Goal: Information Seeking & Learning: Learn about a topic

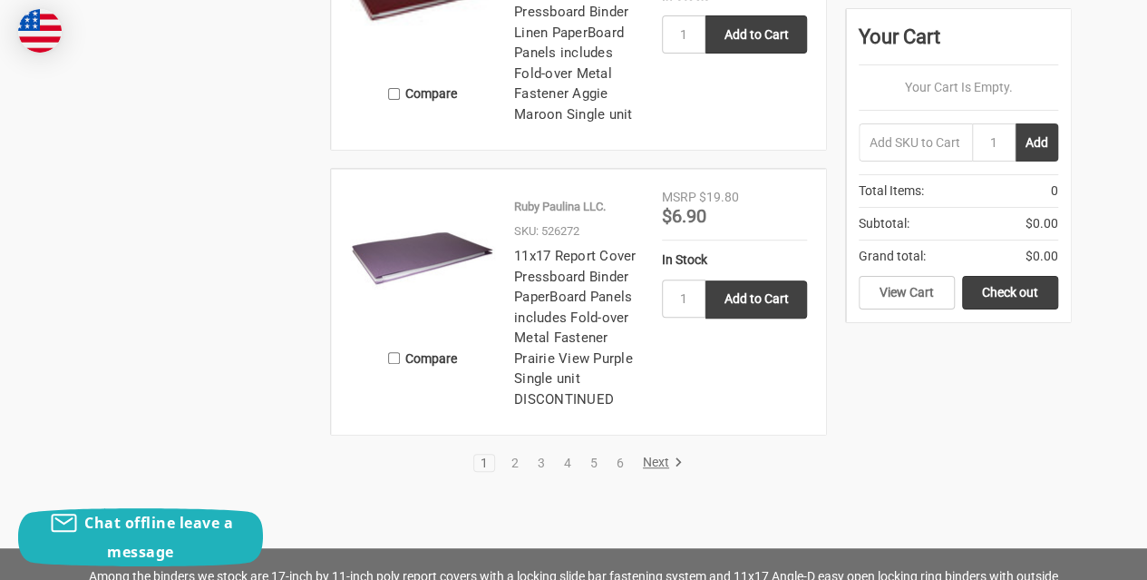
scroll to position [3897, 0]
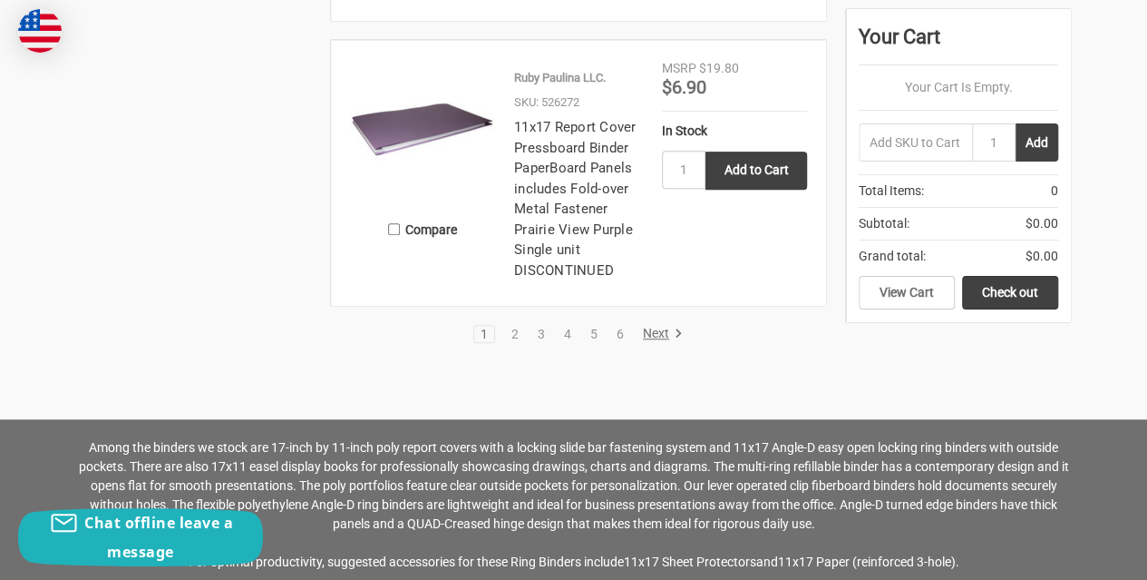
click at [659, 333] on link "Next" at bounding box center [660, 334] width 46 height 16
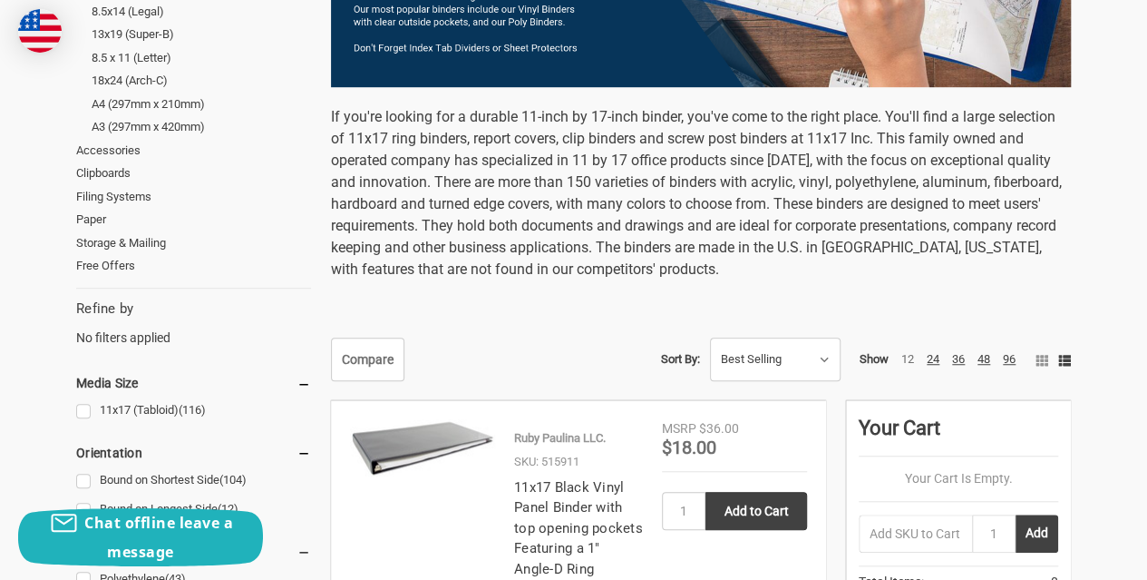
scroll to position [726, 0]
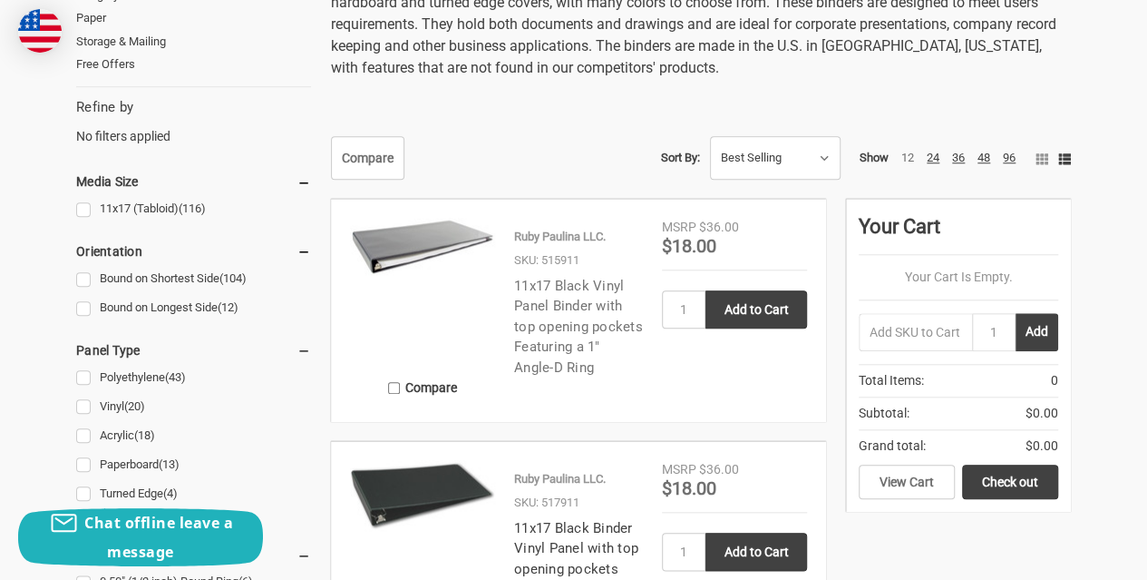
click at [570, 312] on link "11x17 Black Vinyl Panel Binder with top opening pockets Featuring a 1" Angle-D …" at bounding box center [578, 327] width 129 height 98
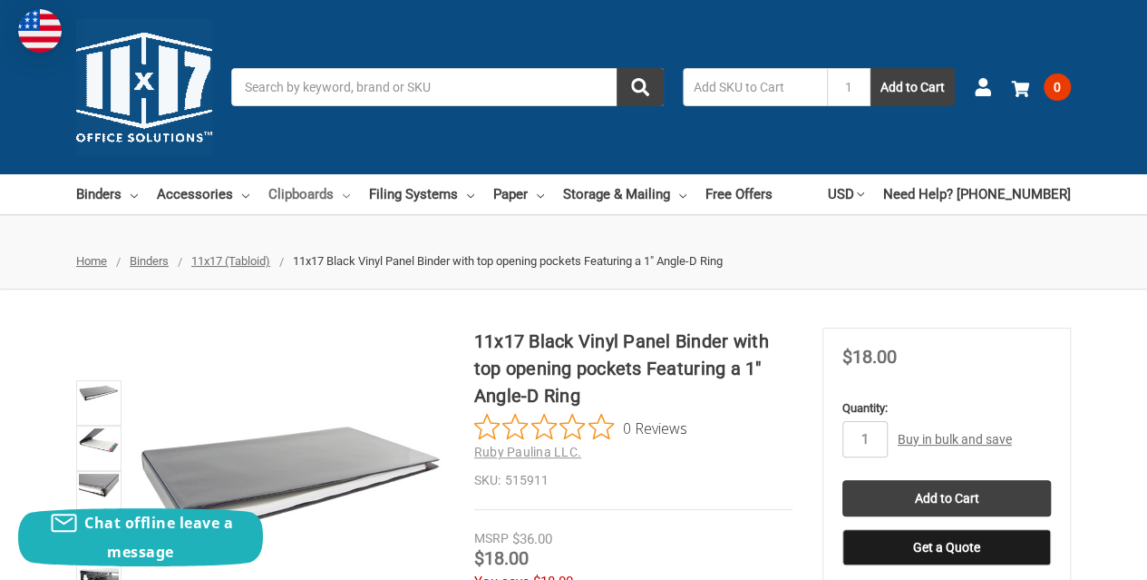
click at [310, 193] on link "Clipboards" at bounding box center [309, 194] width 82 height 40
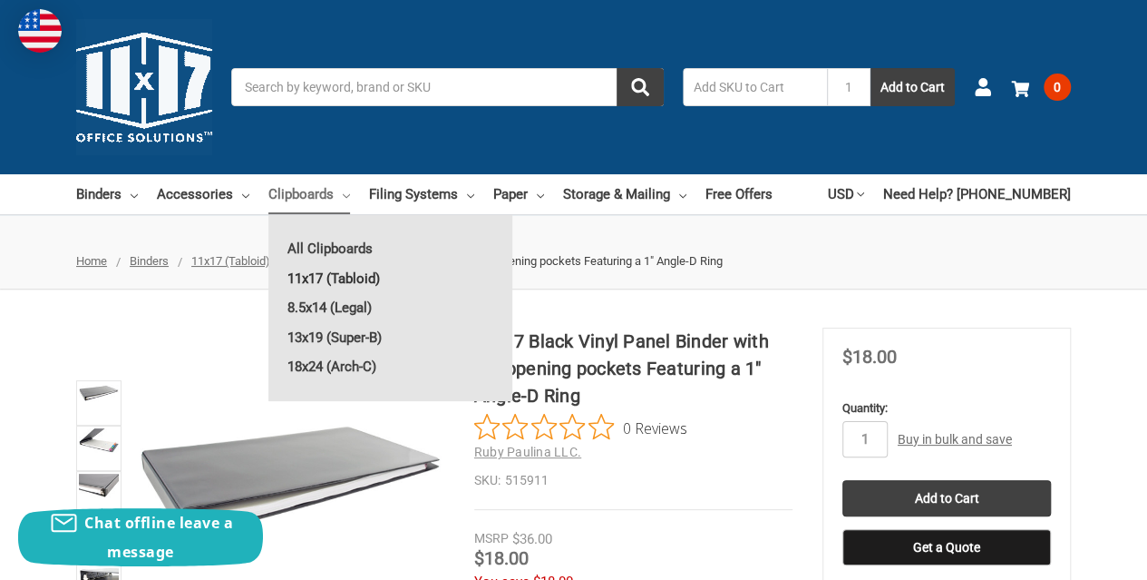
click at [307, 277] on link "11x17 (Tabloid)" at bounding box center [390, 278] width 244 height 29
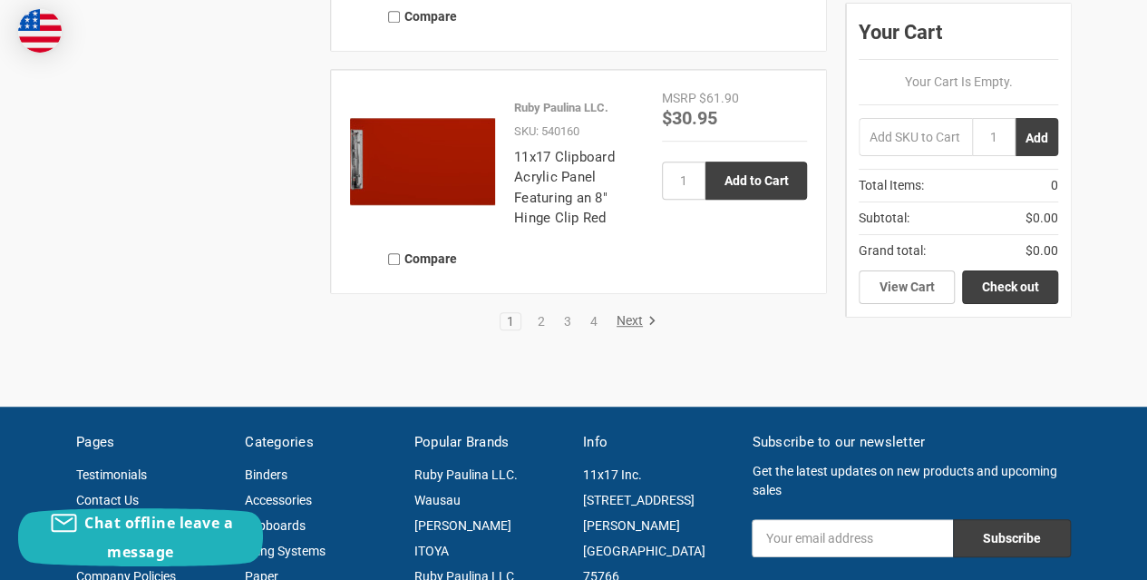
scroll to position [3991, 0]
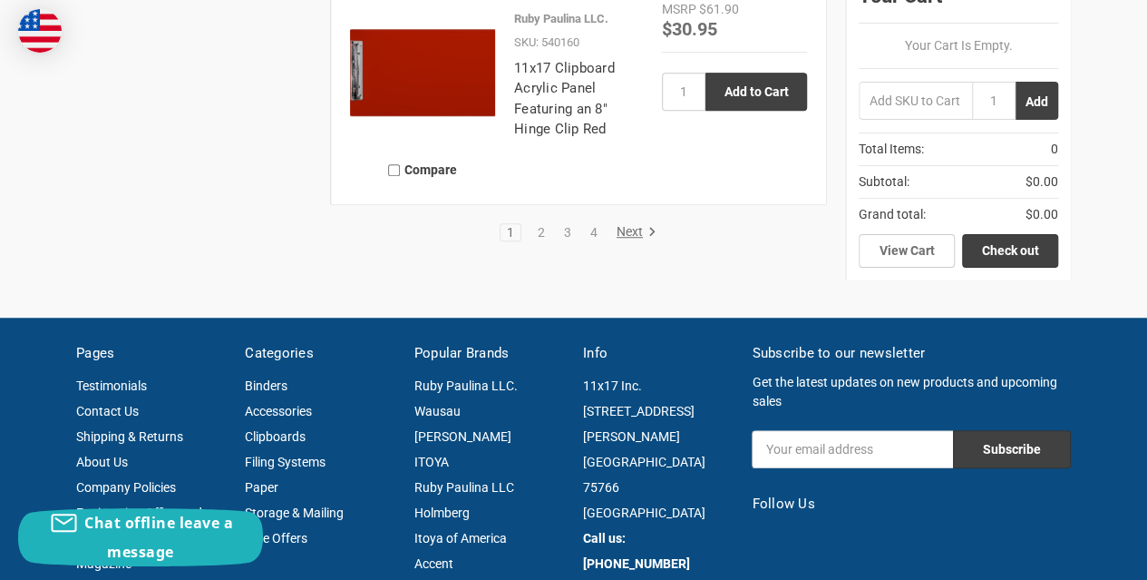
click at [637, 240] on link "Next" at bounding box center [633, 232] width 46 height 16
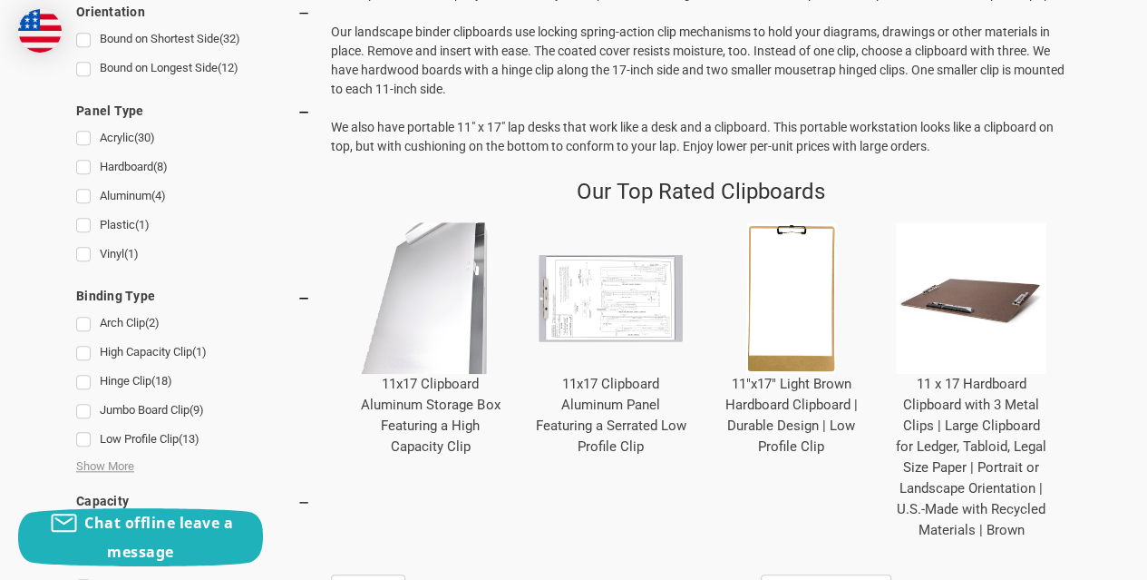
scroll to position [726, 0]
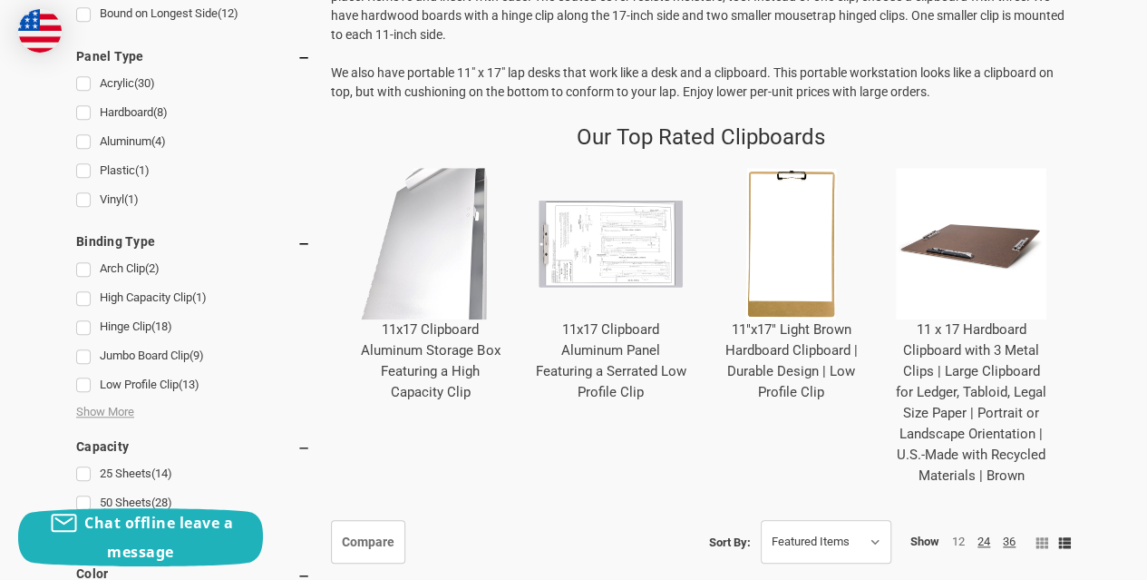
click at [450, 375] on link "11x17 Clipboard Aluminum Storage Box Featuring a High Capacity Clip" at bounding box center [430, 360] width 139 height 79
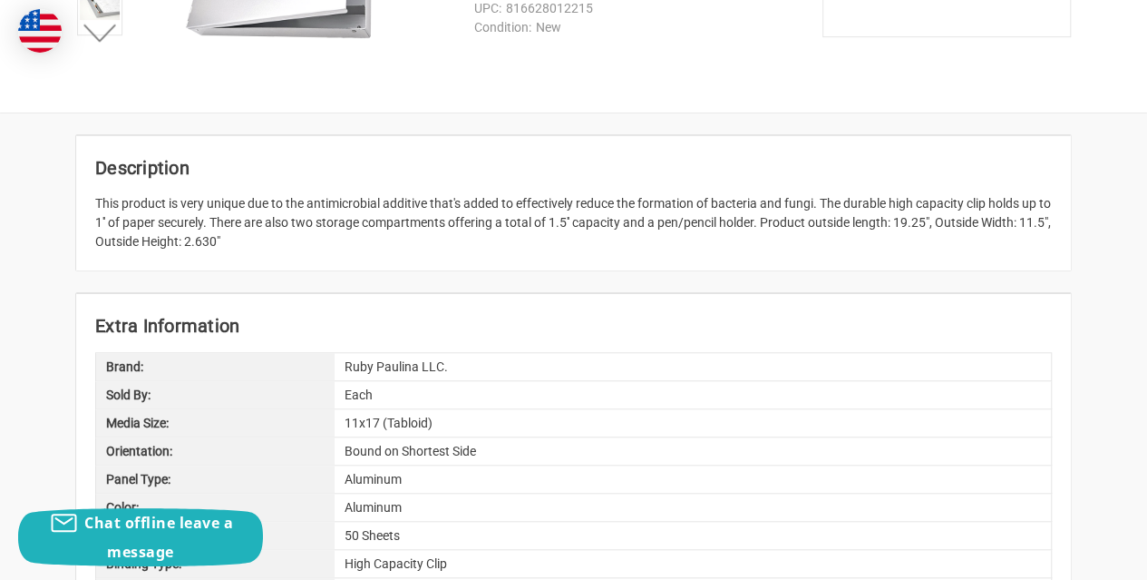
scroll to position [544, 0]
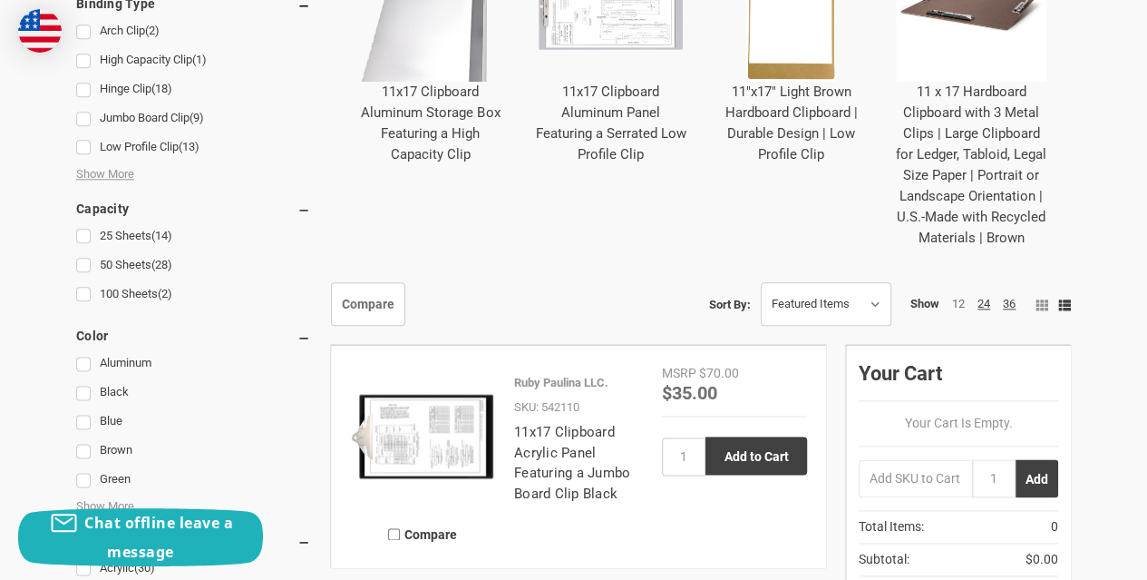
scroll to position [998, 0]
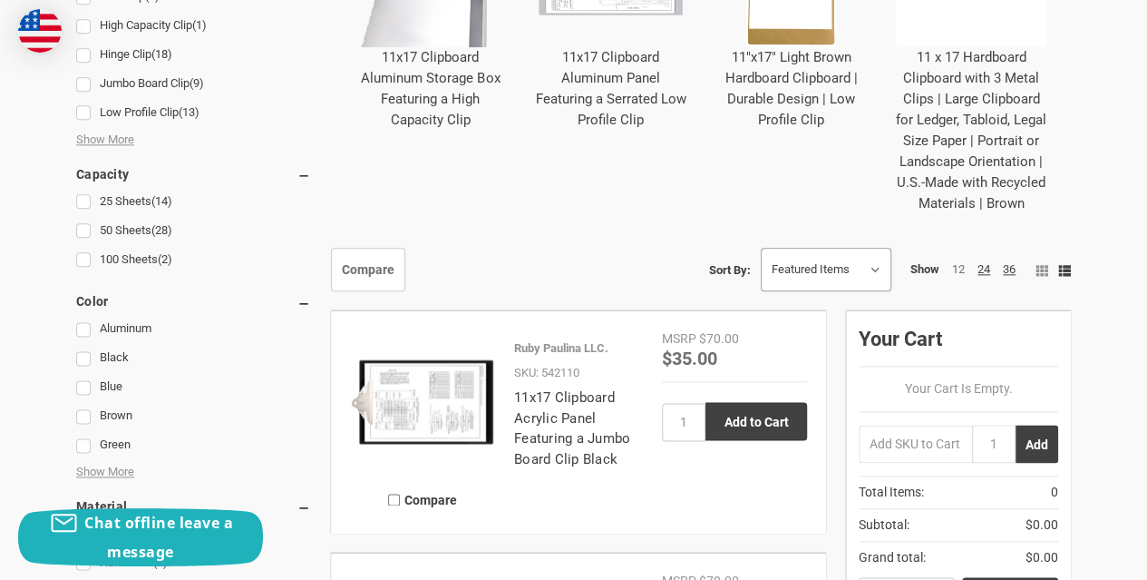
click at [776, 275] on select "Featured Items Newest Items Best Selling A to Z Z to A By Review Price: Ascendi…" at bounding box center [826, 270] width 129 height 42
select select "pricedesc"
click at [762, 267] on select "Featured Items Newest Items Best Selling A to Z Z to A By Review Price: Ascendi…" at bounding box center [826, 270] width 129 height 42
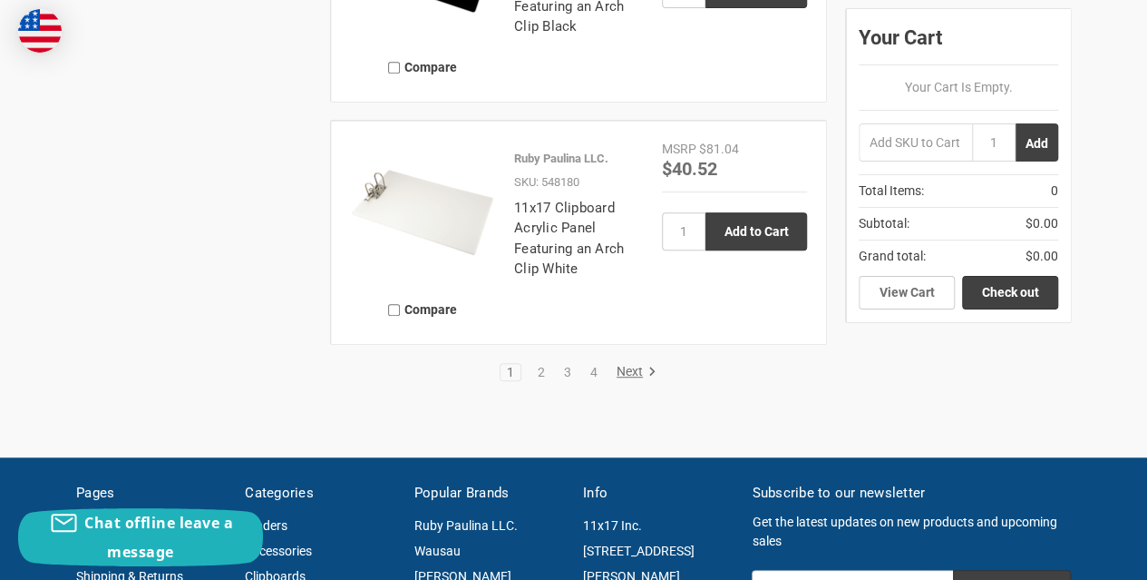
scroll to position [3900, 0]
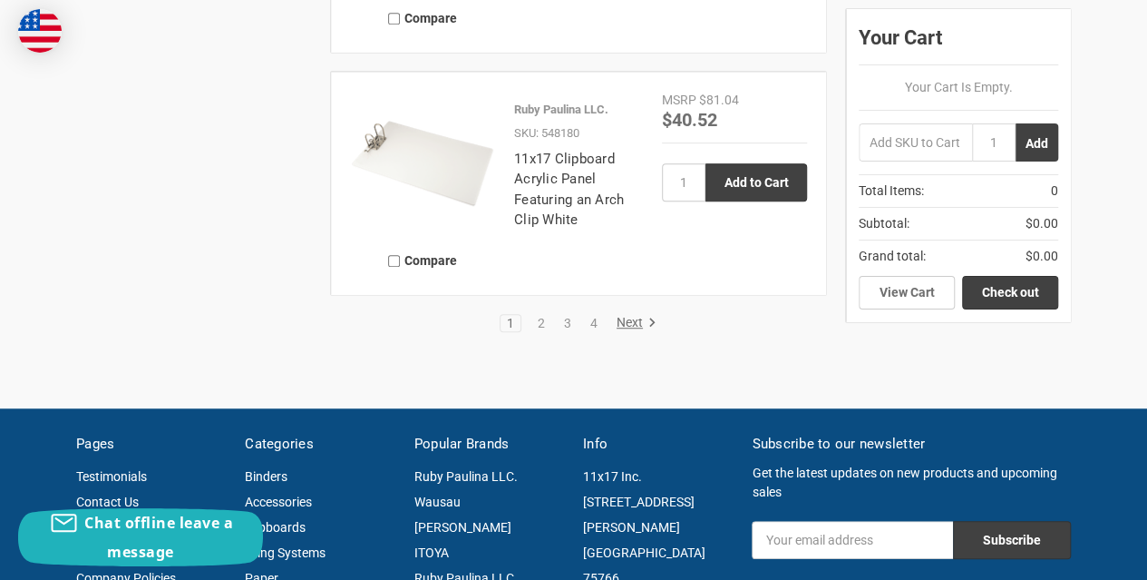
click at [622, 331] on link "Next" at bounding box center [633, 323] width 46 height 16
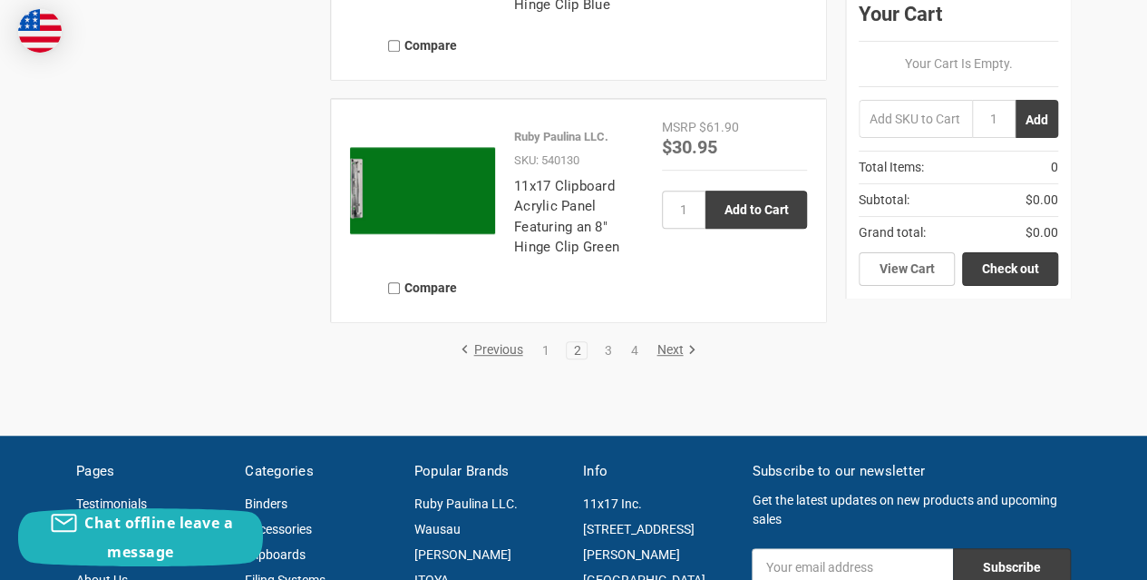
scroll to position [4082, 0]
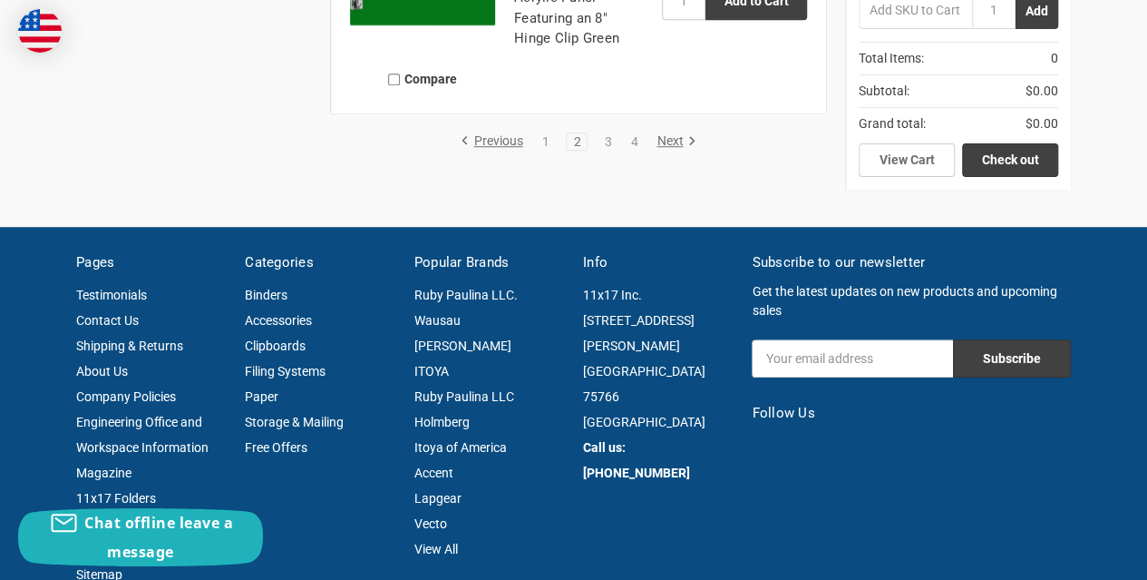
click at [659, 150] on link "Next" at bounding box center [673, 141] width 46 height 16
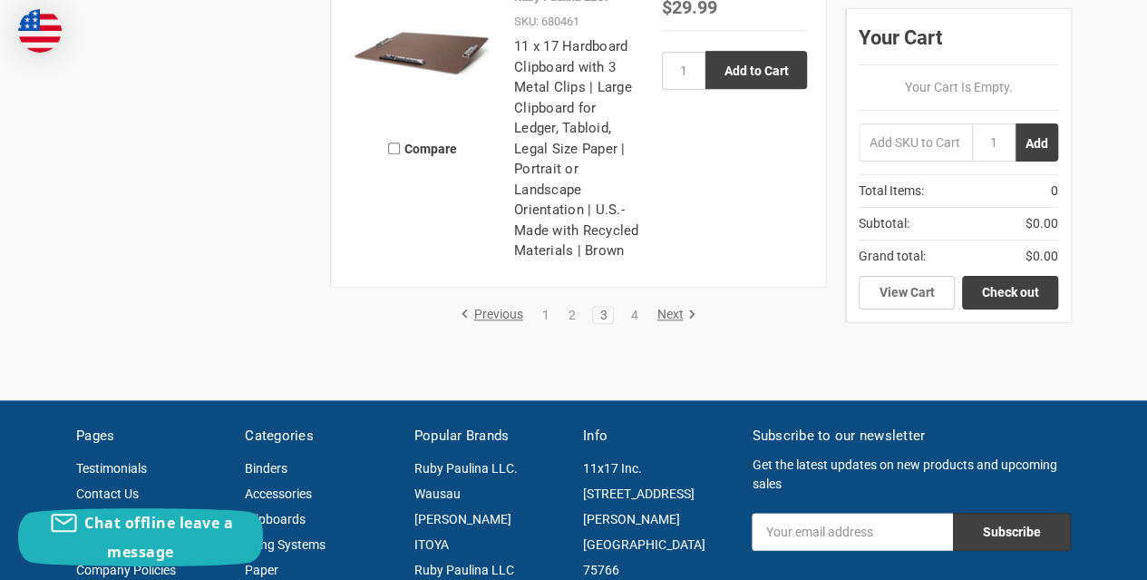
scroll to position [4172, 0]
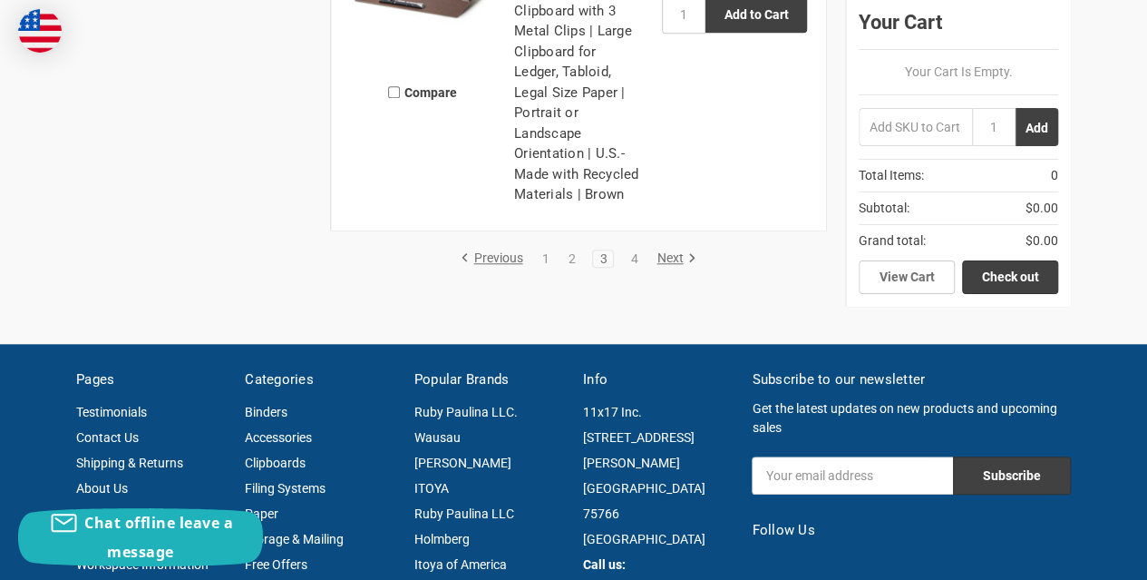
click at [678, 267] on link "Next" at bounding box center [673, 258] width 46 height 16
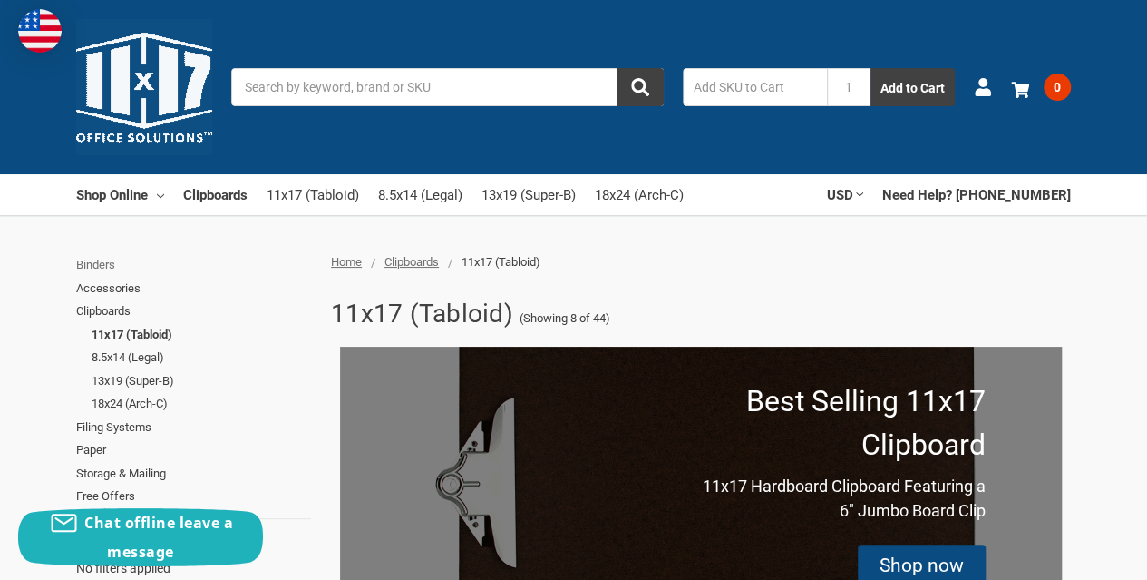
click at [95, 269] on link "Binders" at bounding box center [193, 265] width 235 height 24
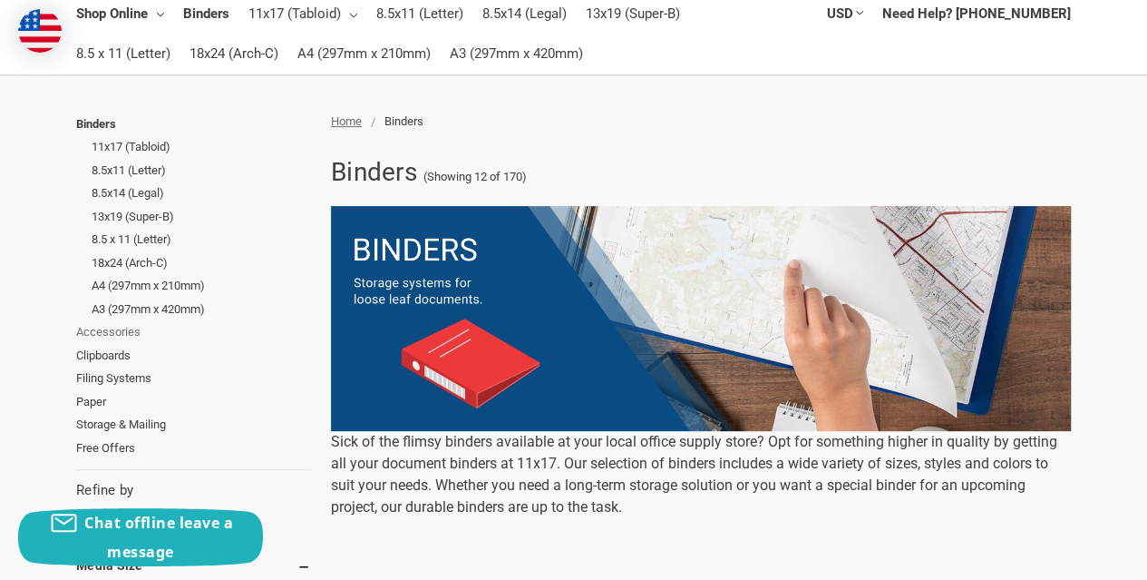
click at [113, 329] on link "Accessories" at bounding box center [193, 332] width 235 height 24
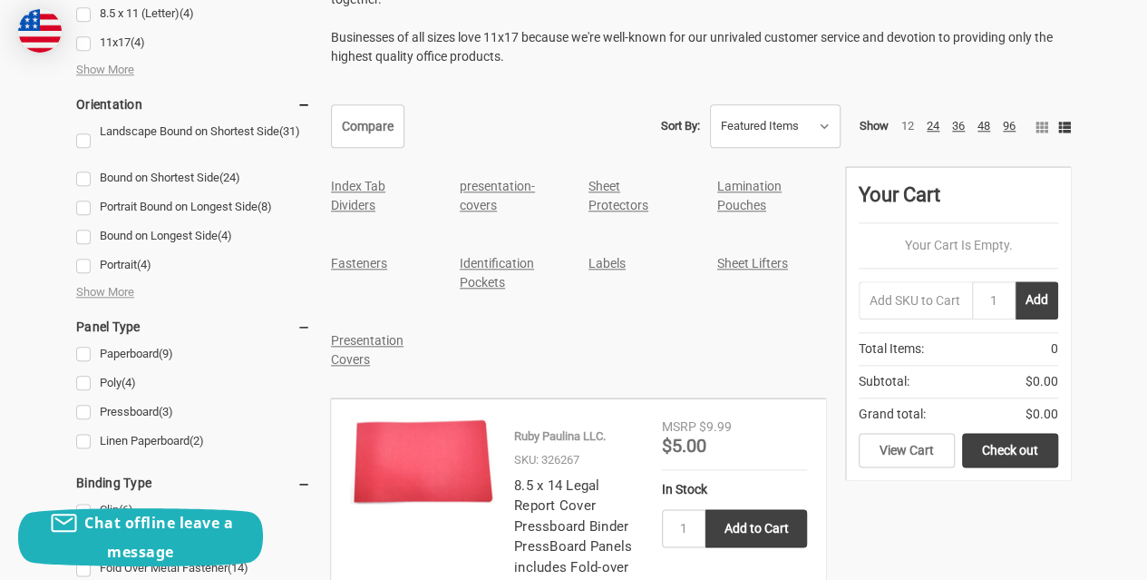
scroll to position [907, 0]
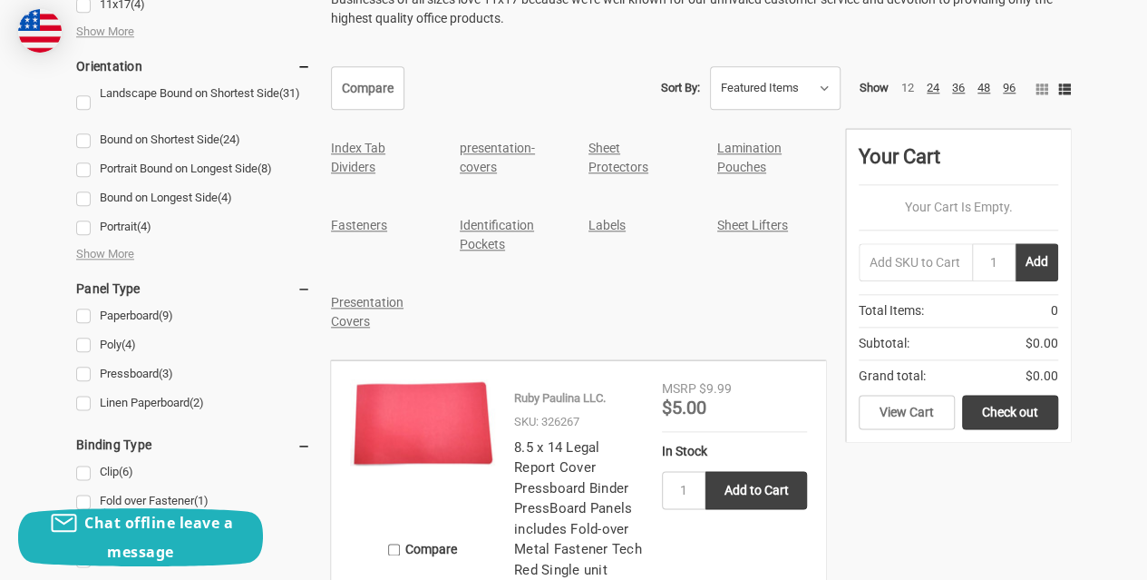
click at [512, 228] on link "Identification Pockets" at bounding box center [497, 235] width 74 height 34
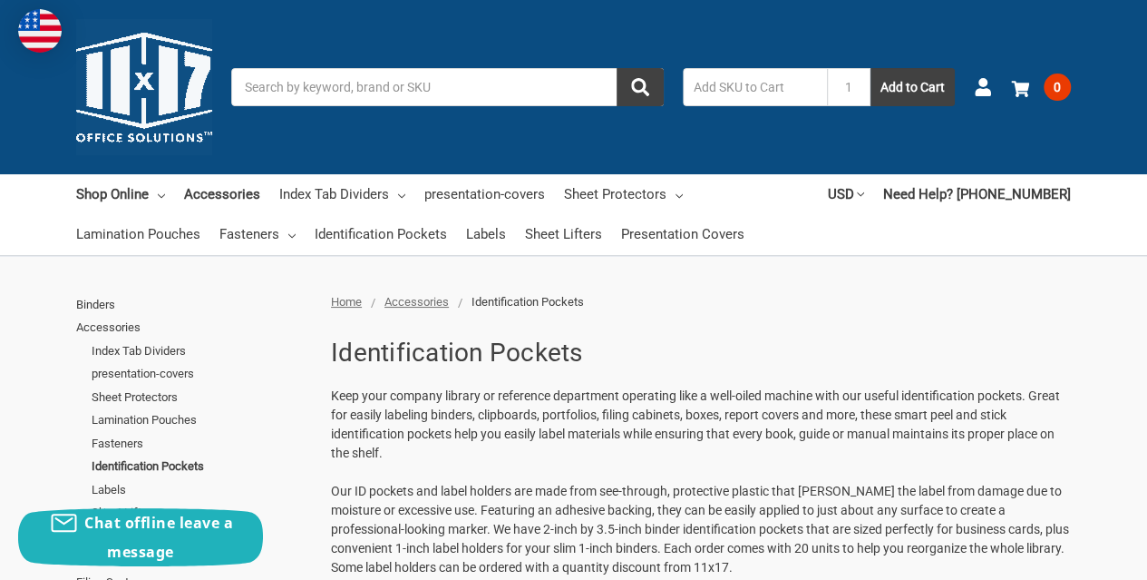
click at [419, 298] on span "Accessories" at bounding box center [417, 302] width 64 height 14
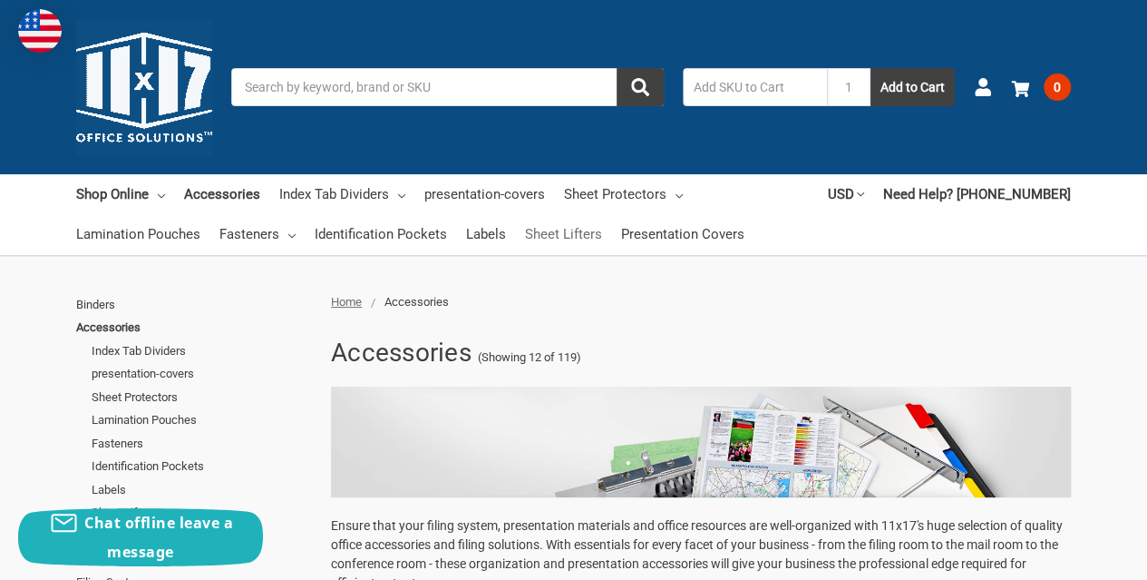
click at [581, 231] on link "Sheet Lifters" at bounding box center [563, 234] width 77 height 40
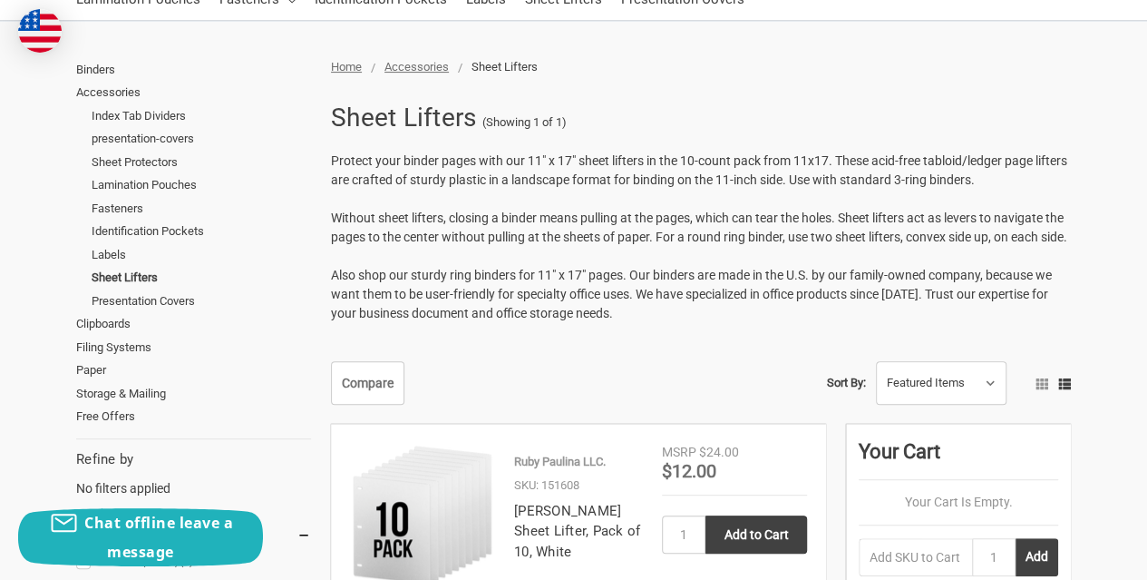
scroll to position [91, 0]
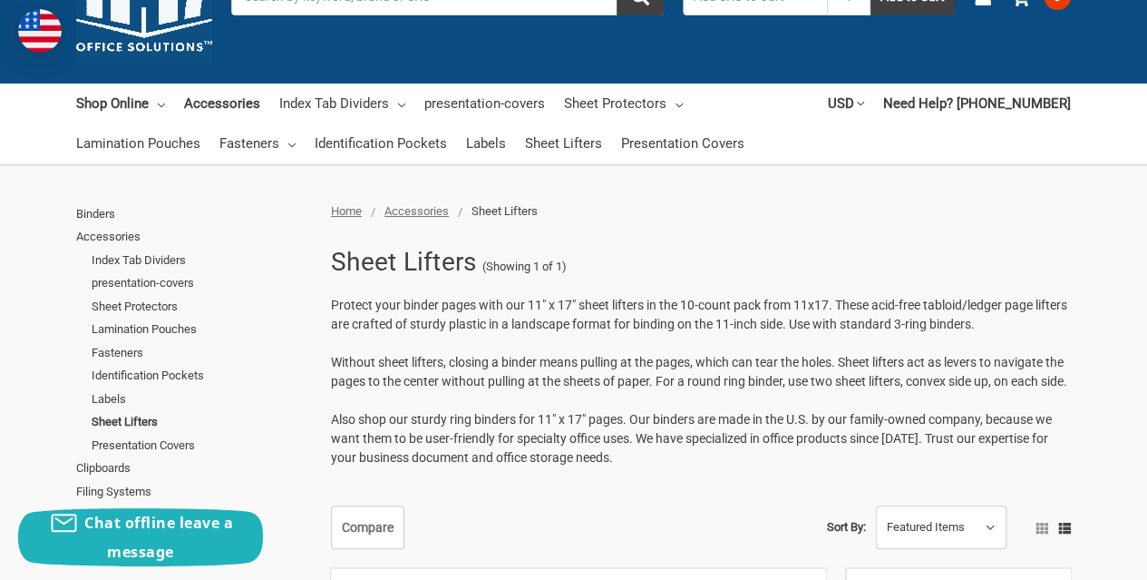
click at [429, 210] on span "Accessories" at bounding box center [417, 211] width 64 height 14
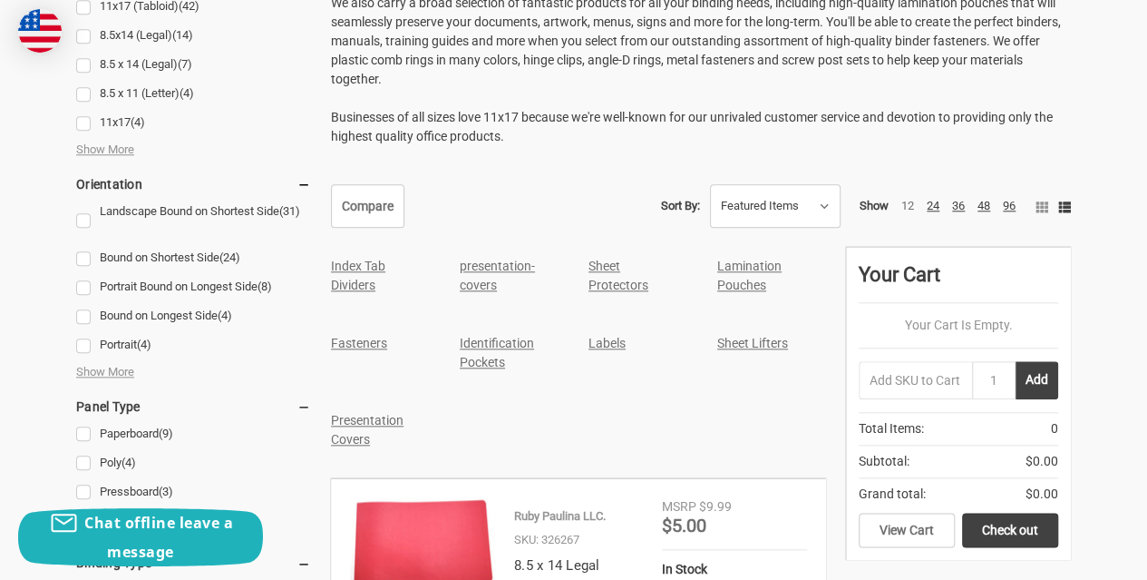
scroll to position [816, 0]
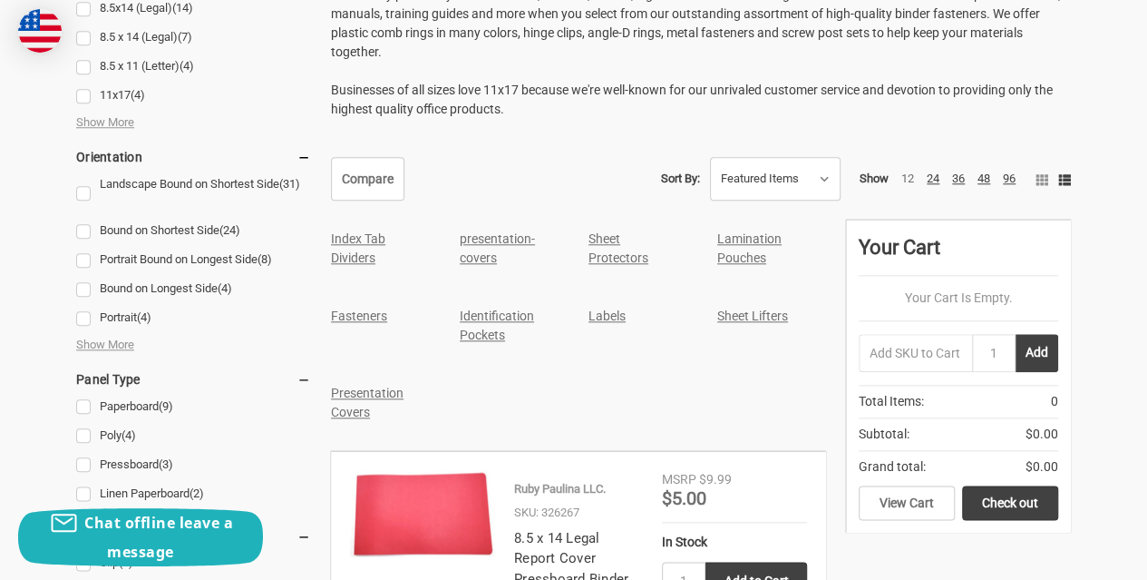
click at [346, 244] on link "Index Tab Dividers" at bounding box center [358, 248] width 54 height 34
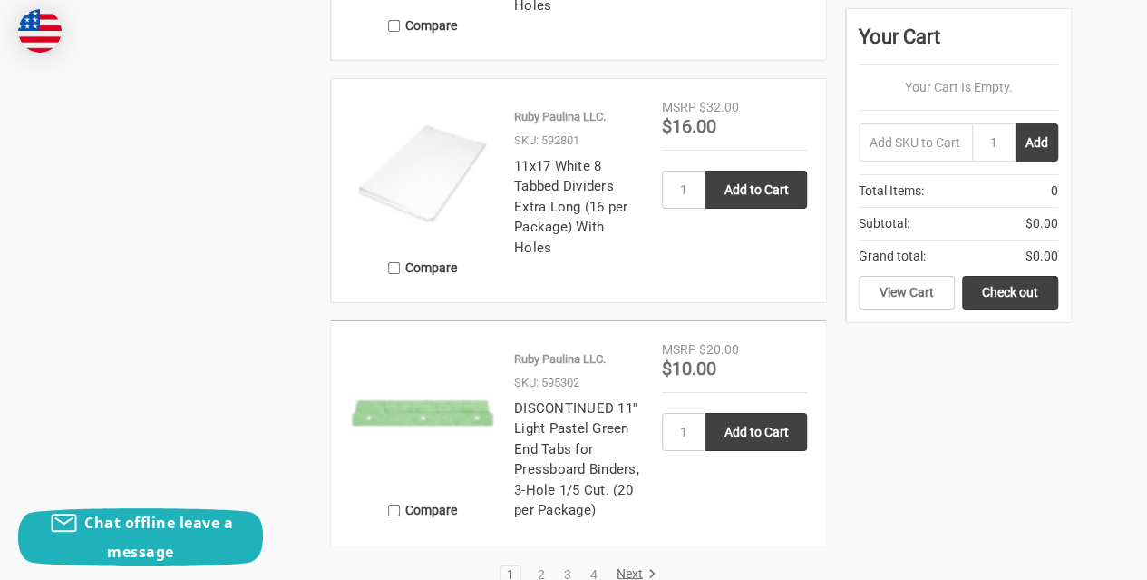
scroll to position [3175, 0]
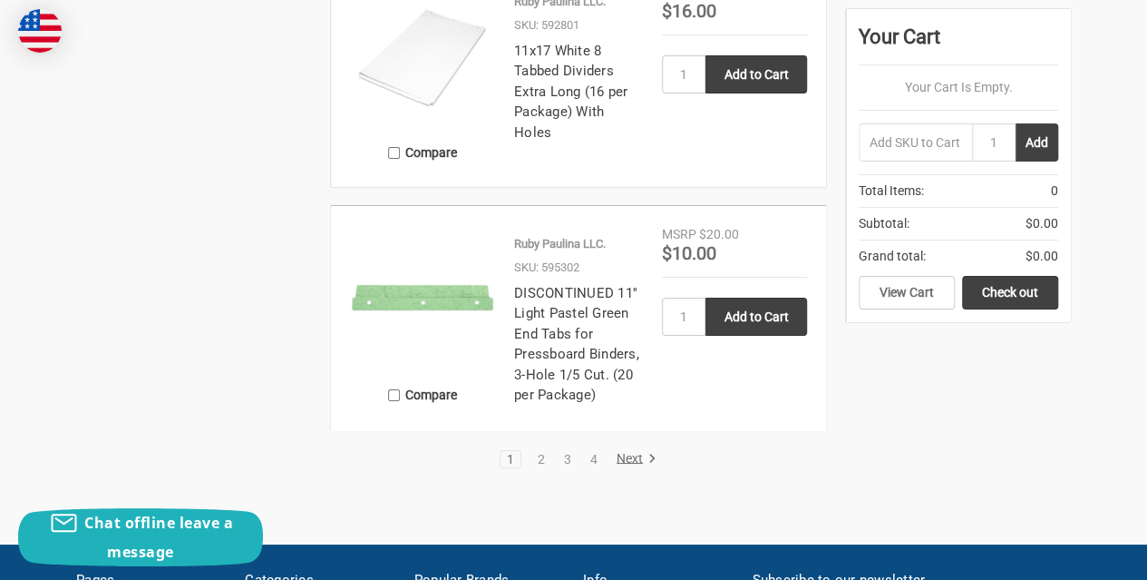
click at [643, 453] on icon at bounding box center [652, 458] width 18 height 18
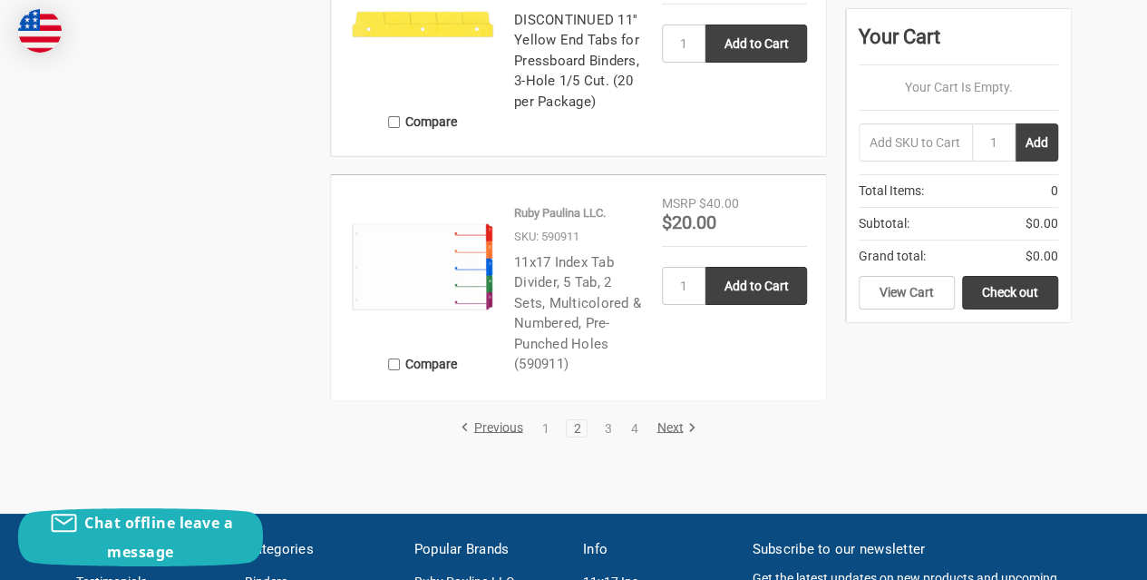
scroll to position [3175, 0]
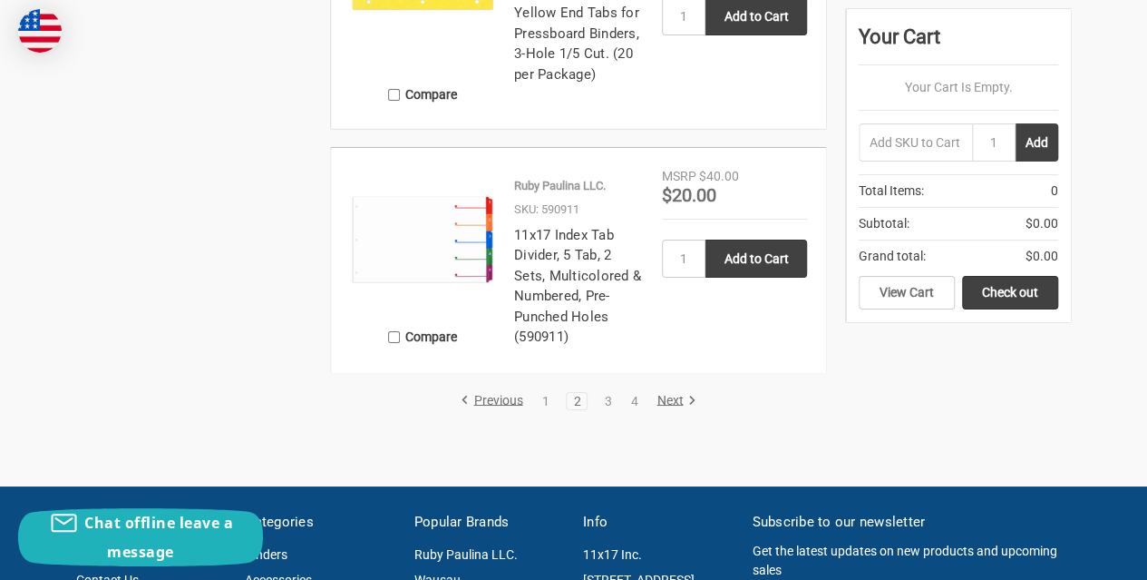
click at [673, 398] on link "Next" at bounding box center [673, 401] width 46 height 16
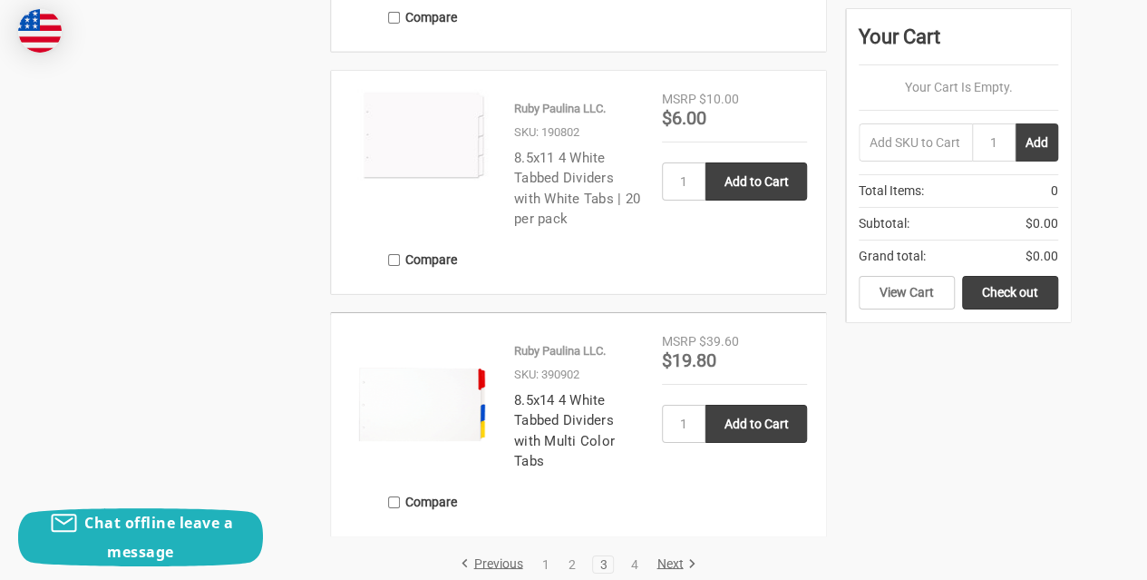
scroll to position [3084, 0]
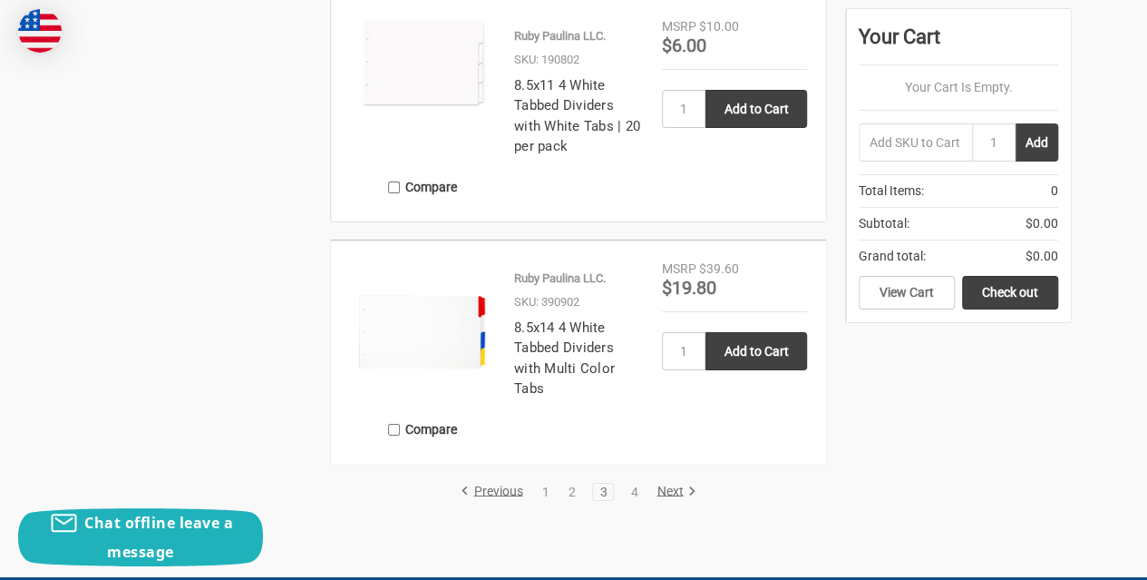
click at [668, 491] on link "Next" at bounding box center [673, 491] width 46 height 16
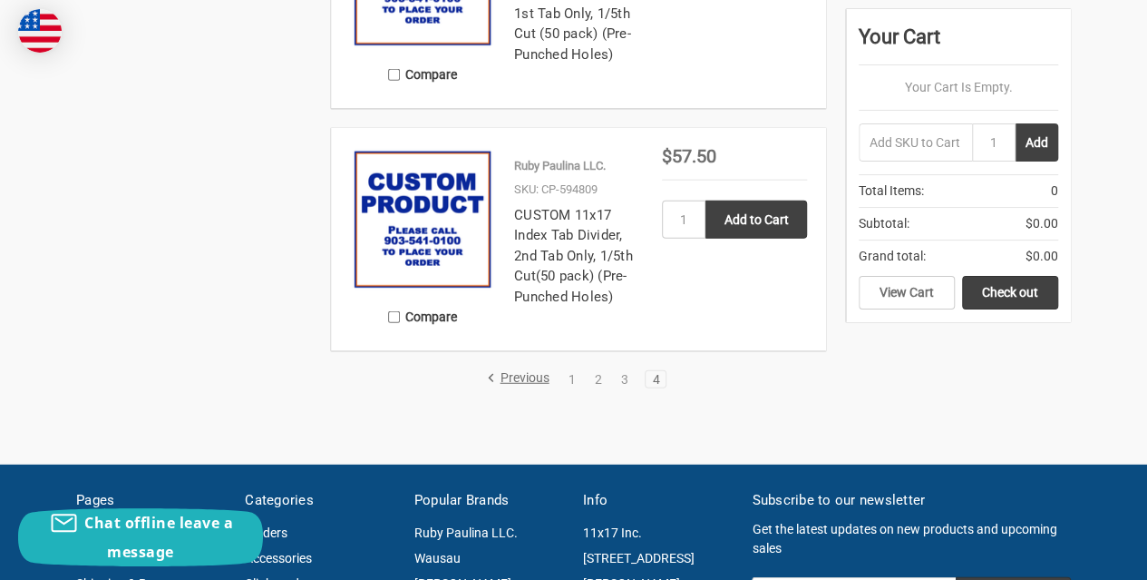
scroll to position [2268, 0]
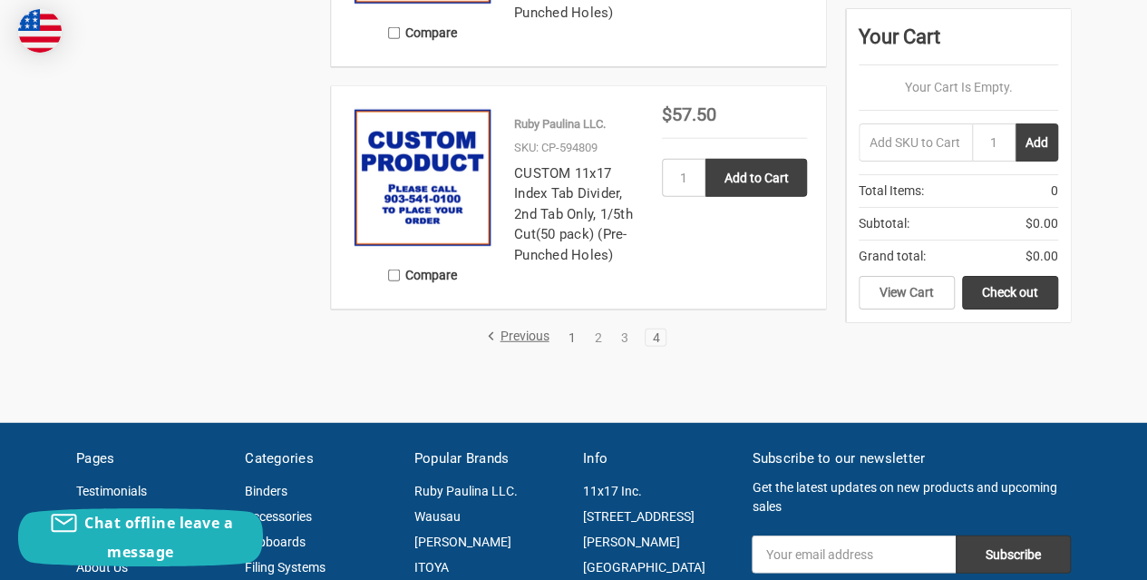
click at [571, 335] on link "1" at bounding box center [571, 337] width 20 height 13
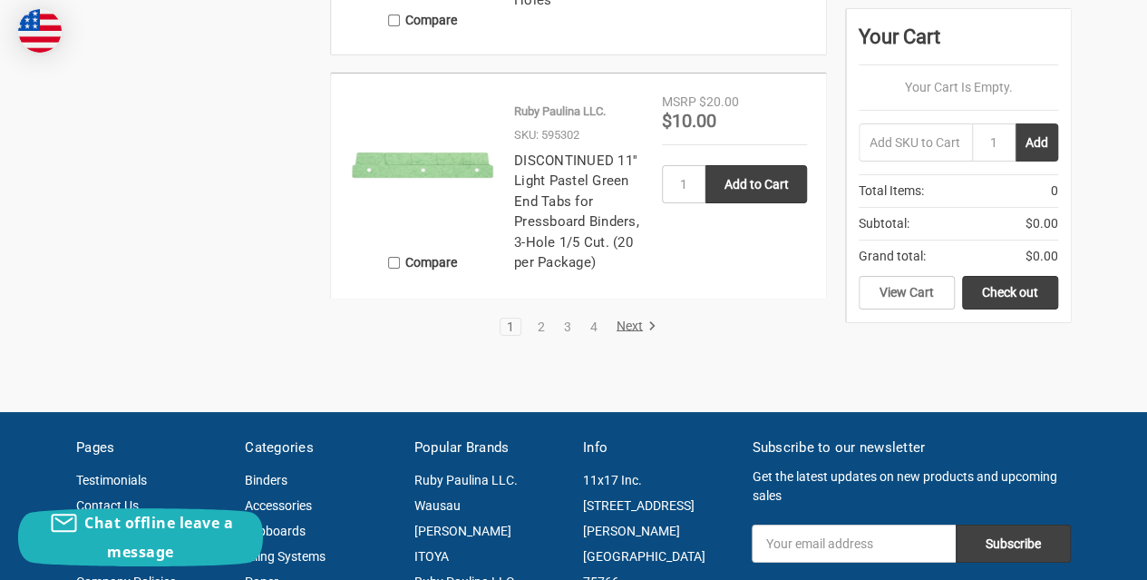
scroll to position [3265, 0]
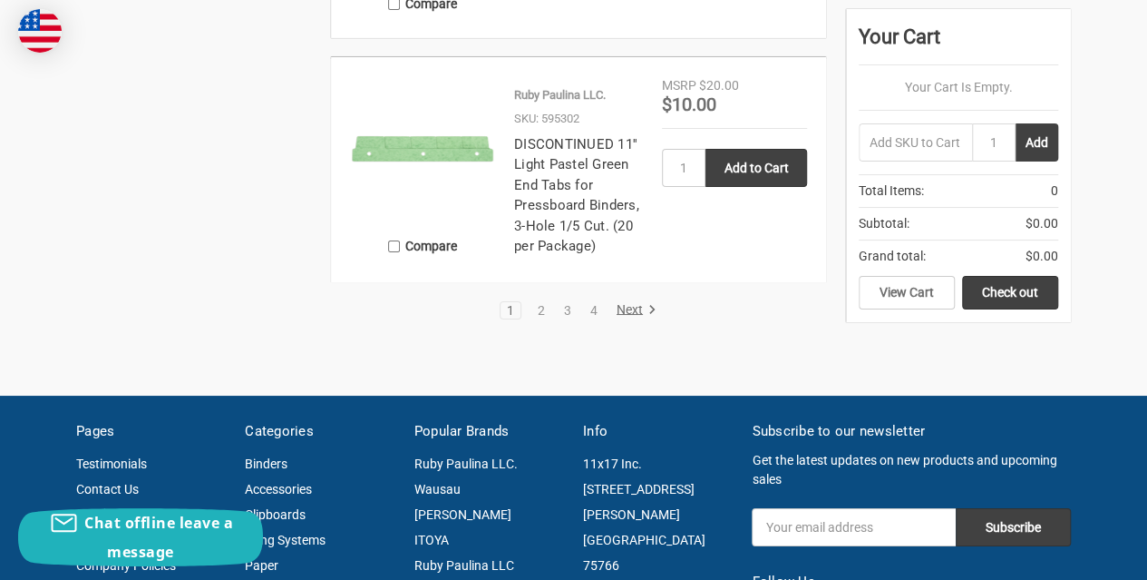
click at [633, 313] on link "Next" at bounding box center [633, 310] width 46 height 16
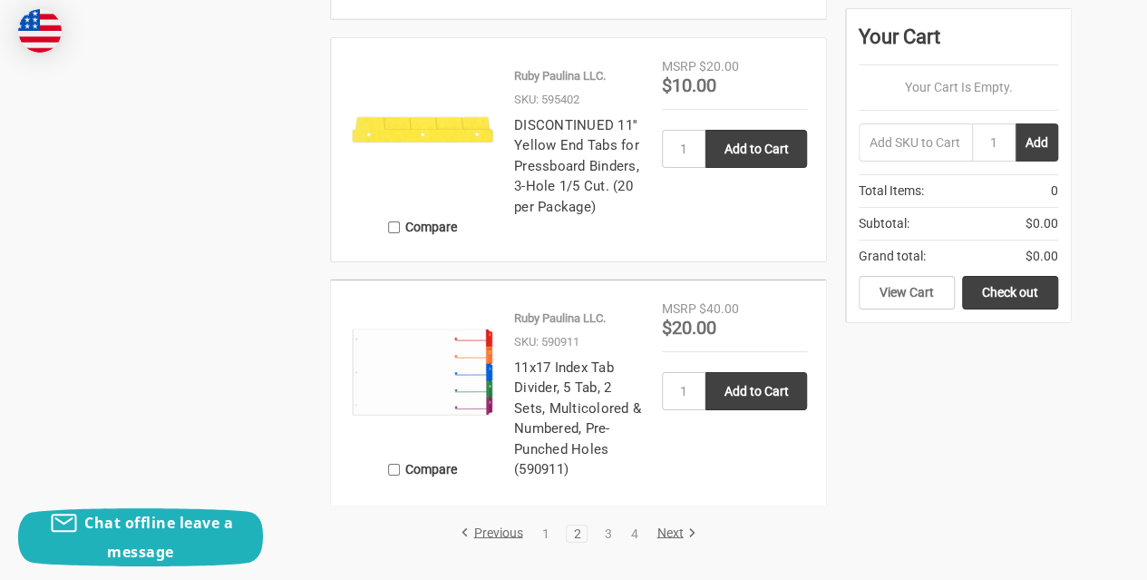
scroll to position [3084, 0]
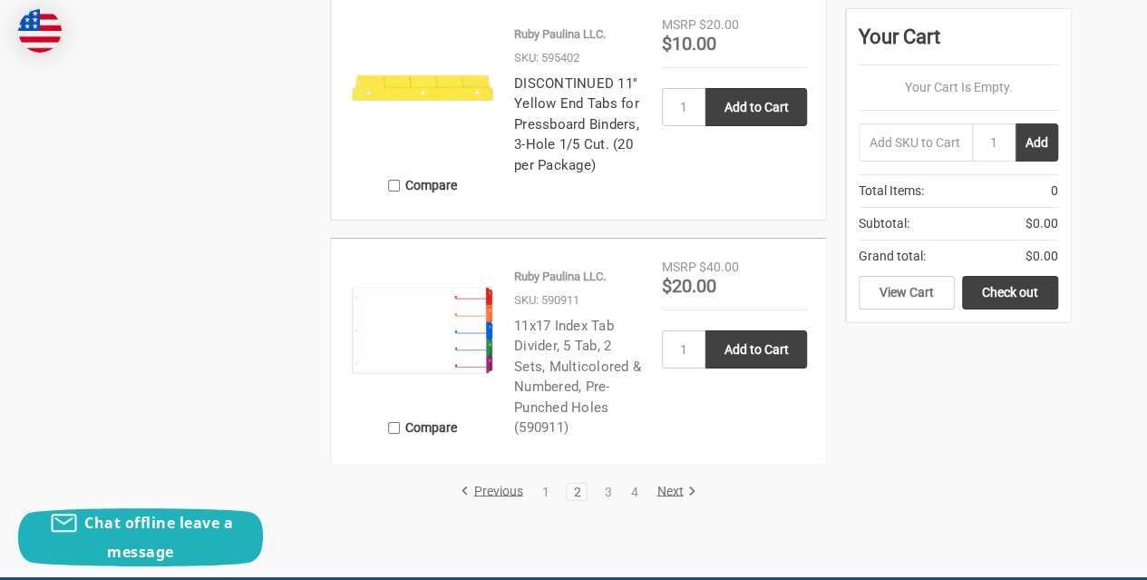
click at [561, 345] on link "11x17 Index Tab Divider, 5 Tab, 2 Sets, Multicolored & Numbered, Pre-Punched Ho…" at bounding box center [577, 376] width 127 height 119
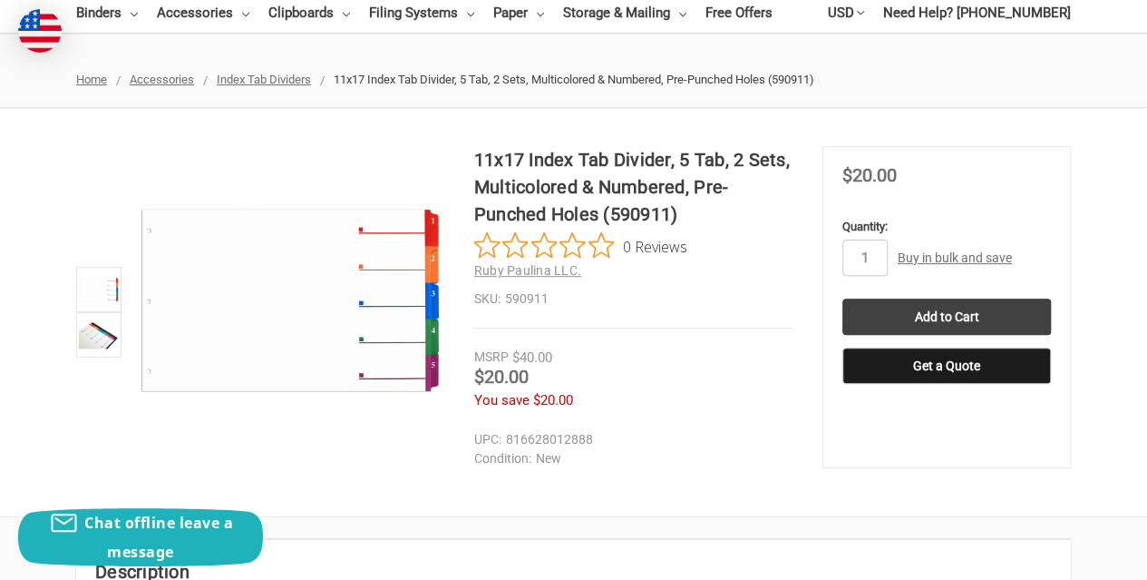
click at [184, 81] on span "Accessories" at bounding box center [162, 80] width 64 height 14
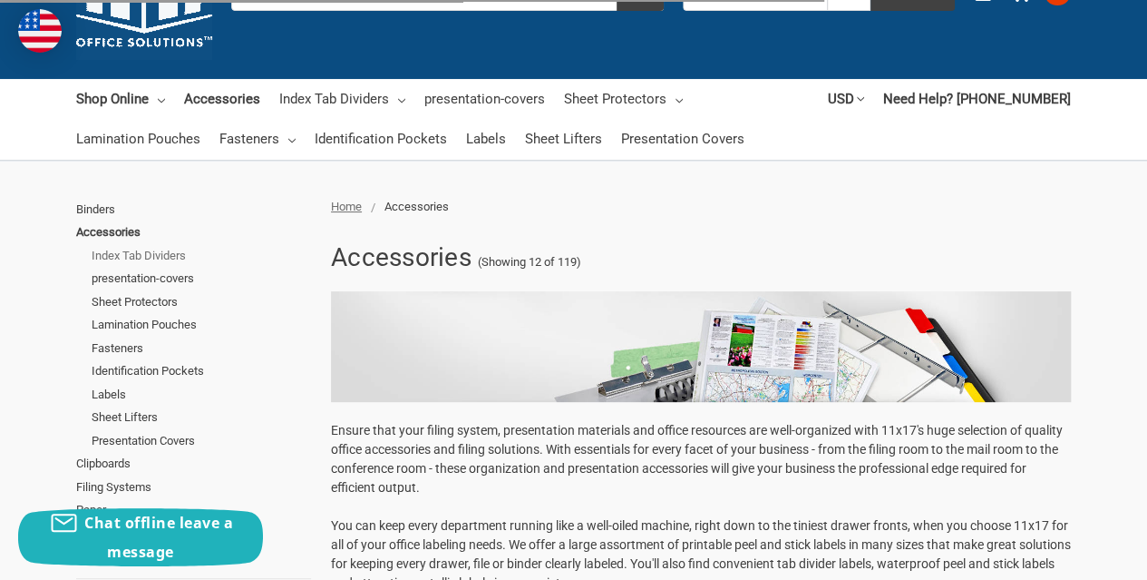
scroll to position [91, 0]
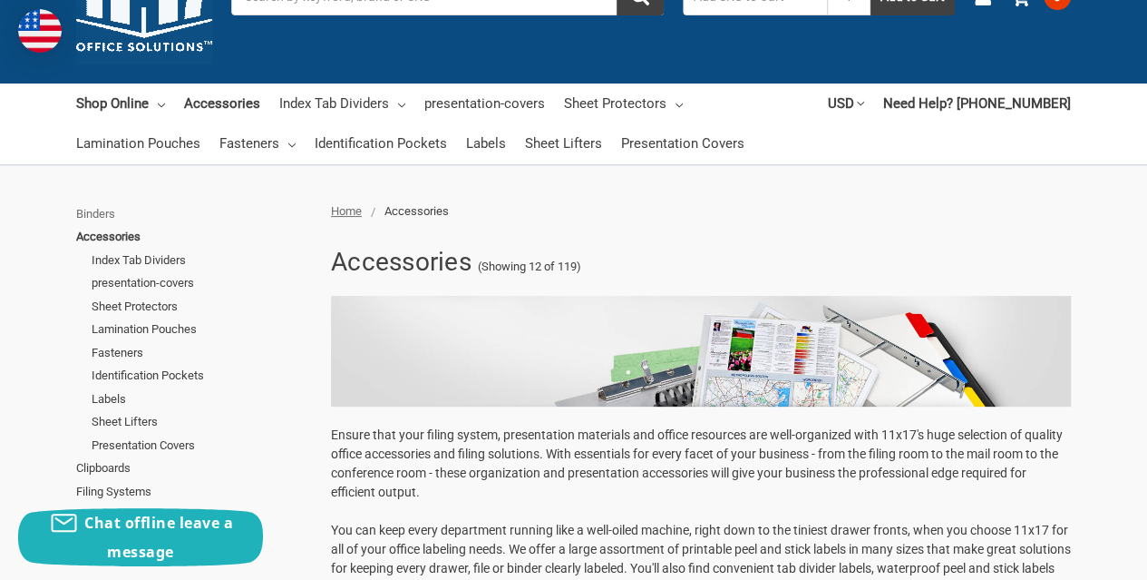
click at [105, 210] on link "Binders" at bounding box center [193, 214] width 235 height 24
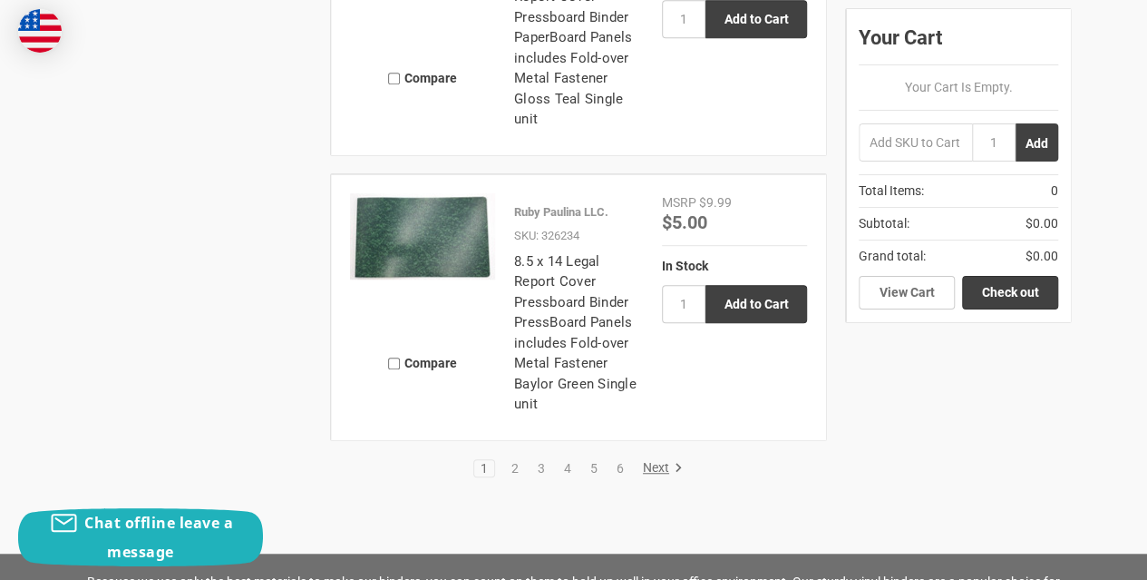
scroll to position [3991, 0]
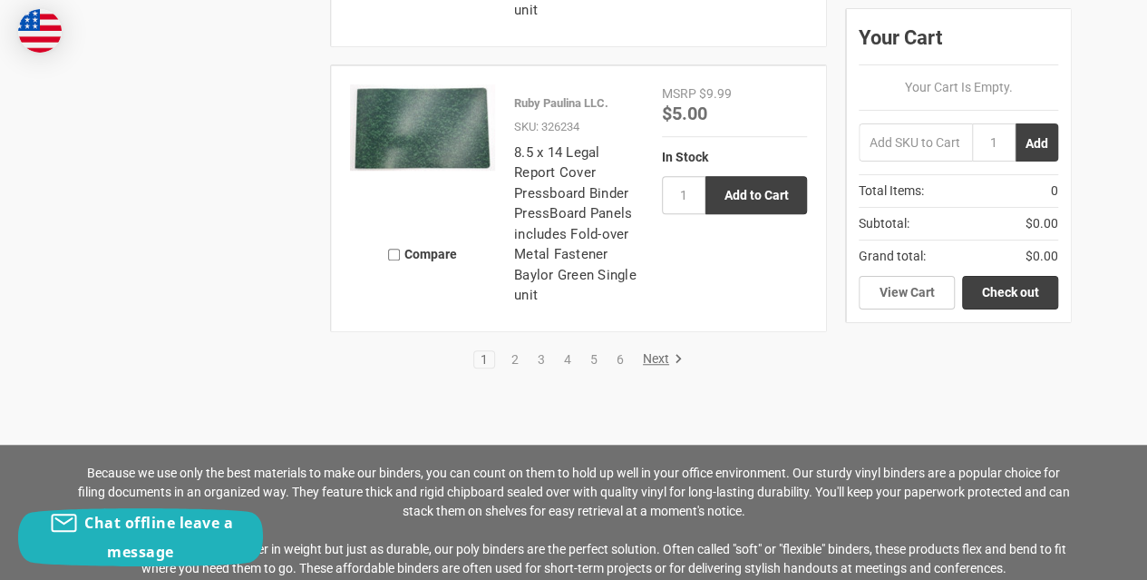
click at [660, 356] on link "Next" at bounding box center [660, 359] width 46 height 16
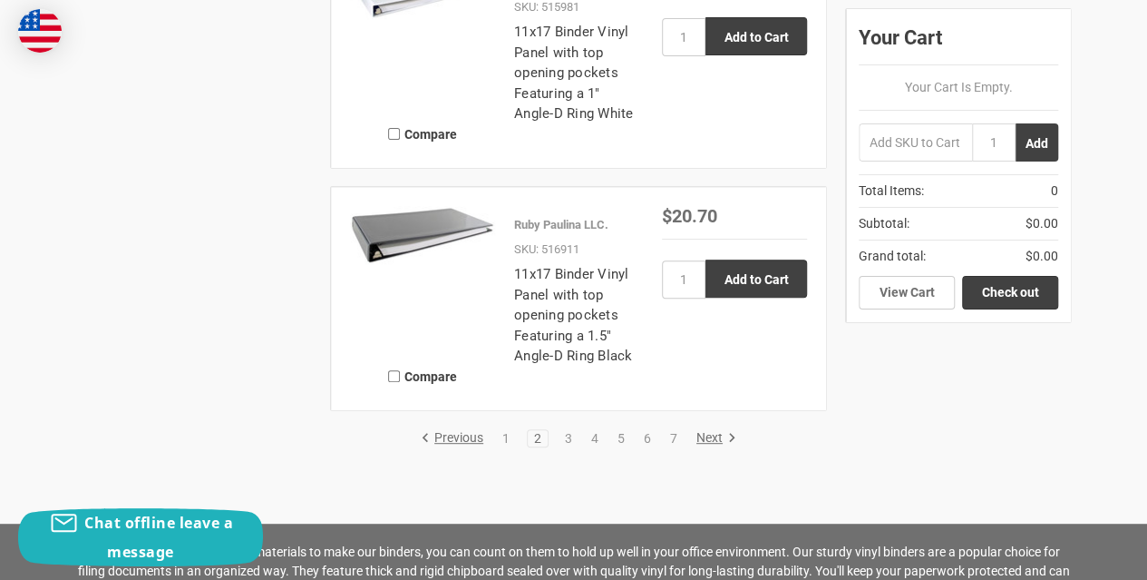
scroll to position [3719, 0]
